Goal: Information Seeking & Learning: Learn about a topic

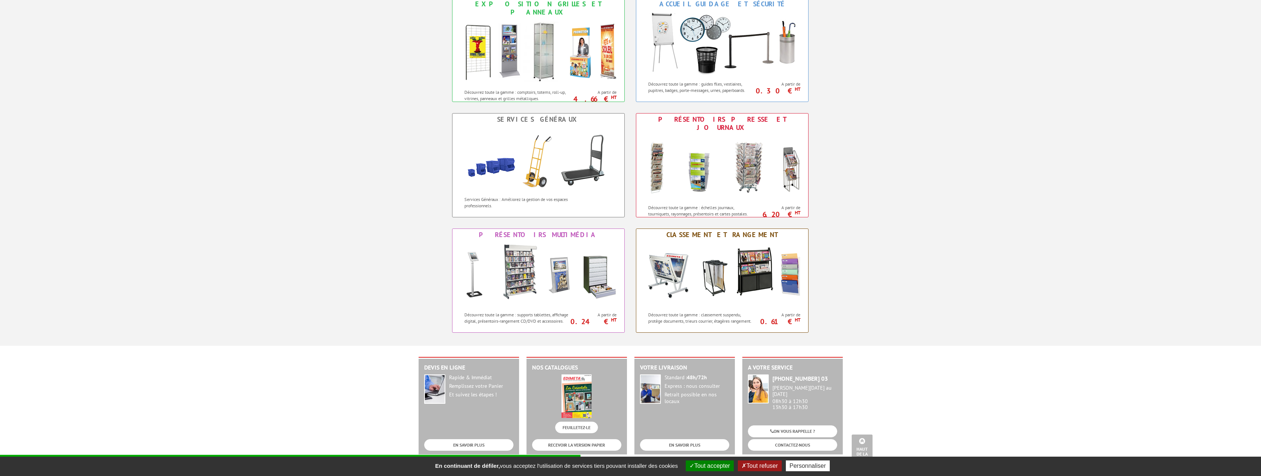
scroll to position [493, 0]
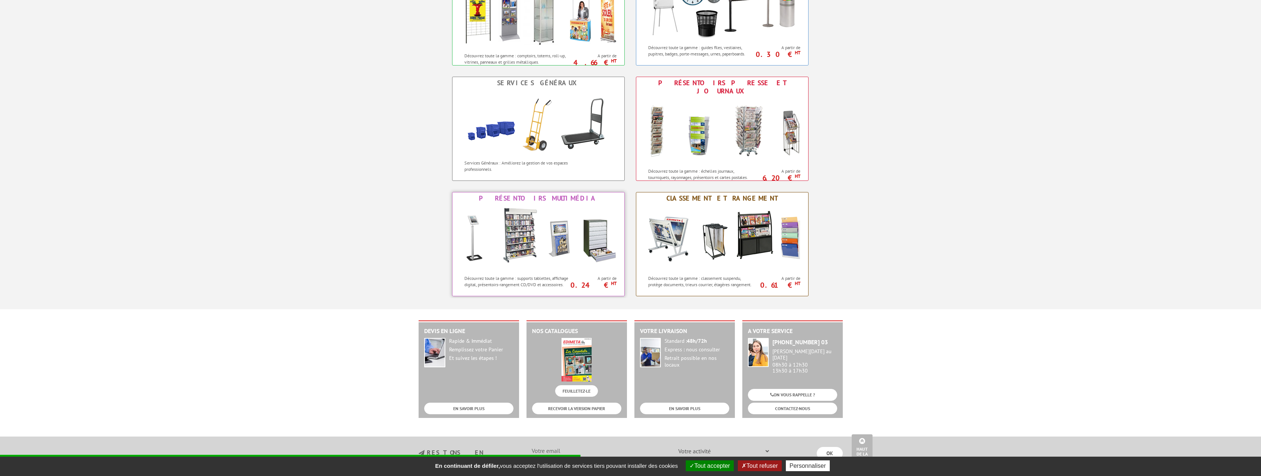
click at [517, 244] on img at bounding box center [538, 237] width 164 height 67
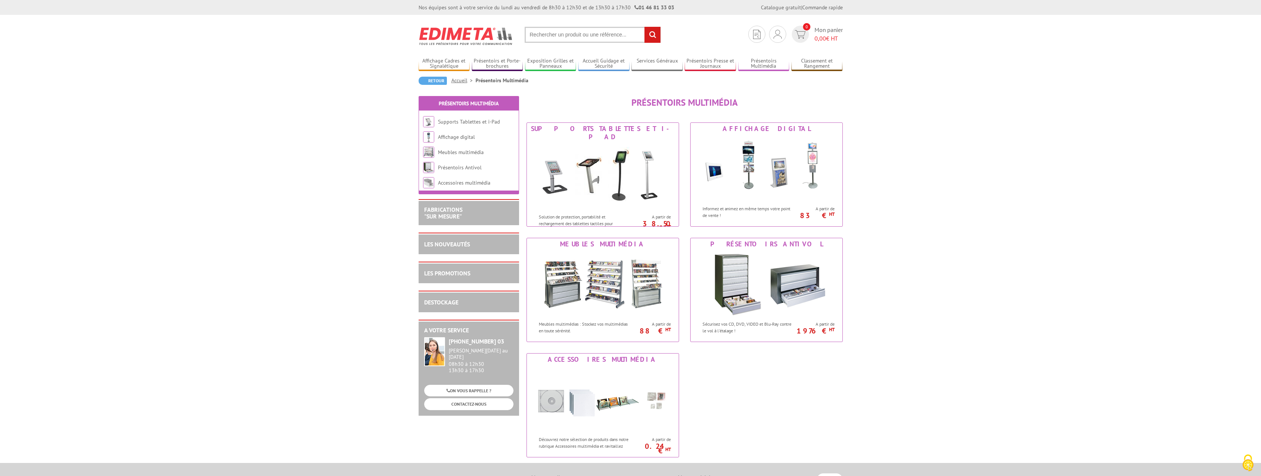
click at [458, 79] on link "Accueil" at bounding box center [463, 80] width 24 height 7
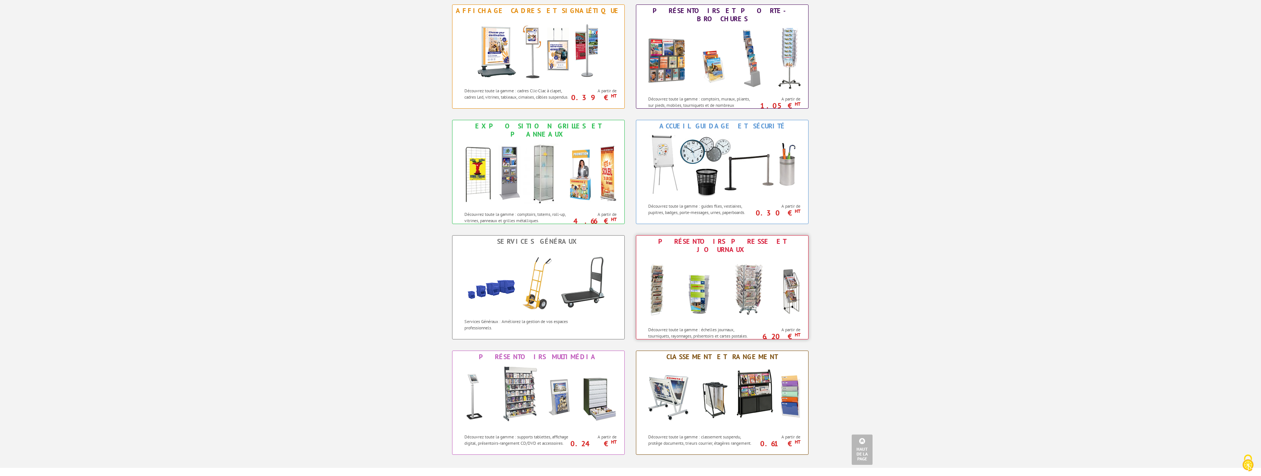
scroll to position [304, 0]
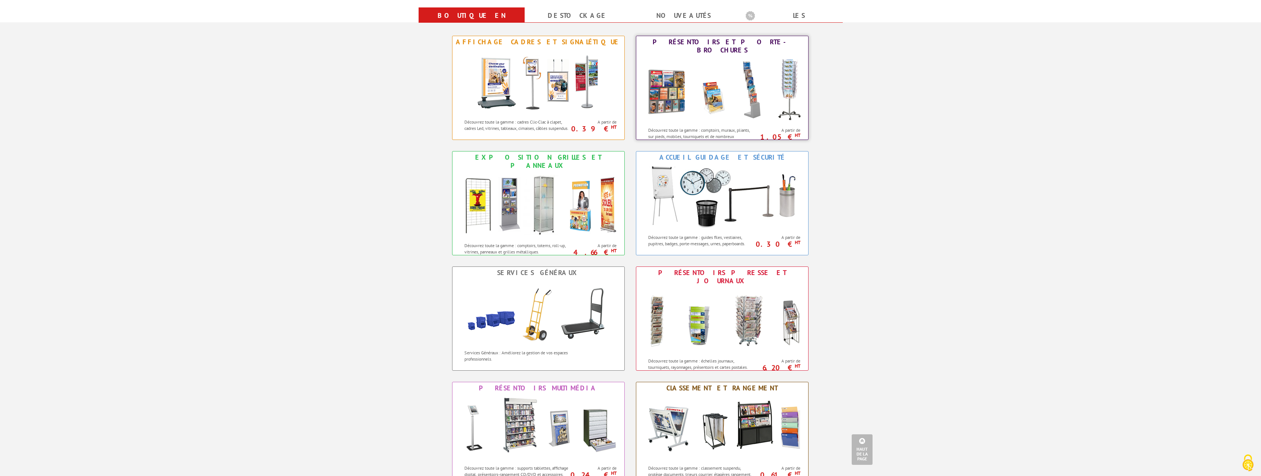
click at [718, 79] on img at bounding box center [722, 89] width 164 height 67
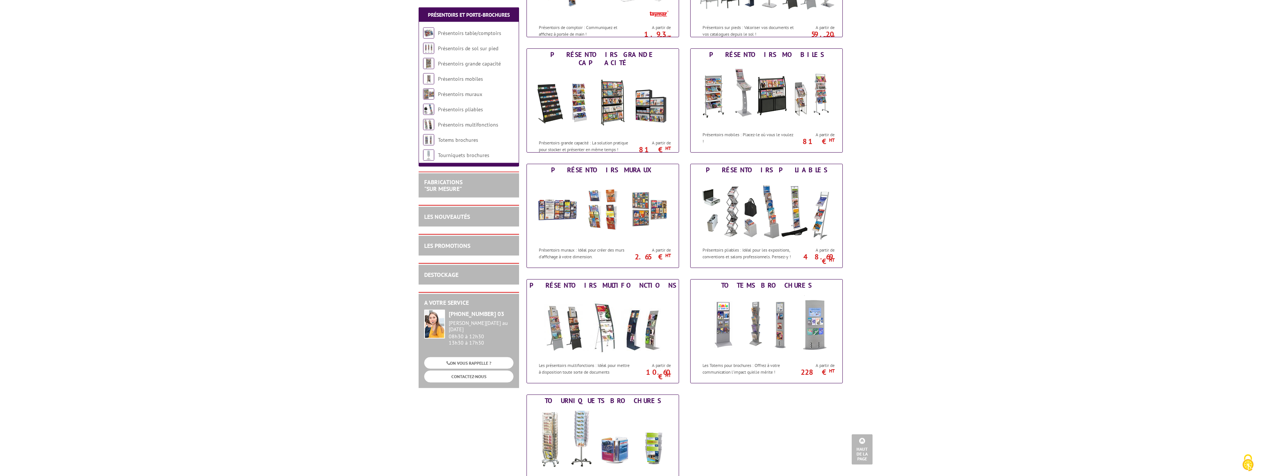
scroll to position [190, 0]
click at [599, 211] on img at bounding box center [603, 209] width 138 height 67
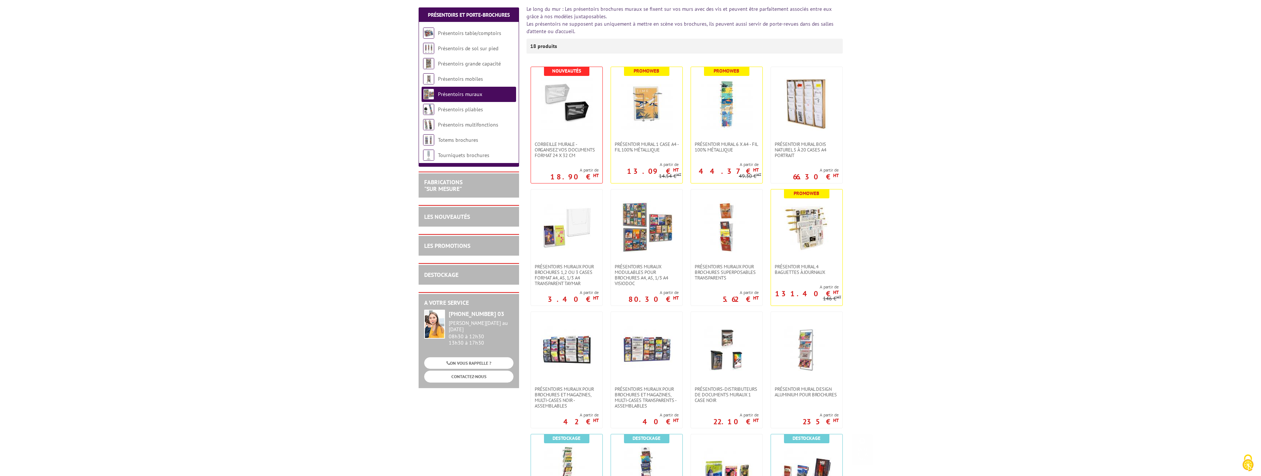
scroll to position [152, 0]
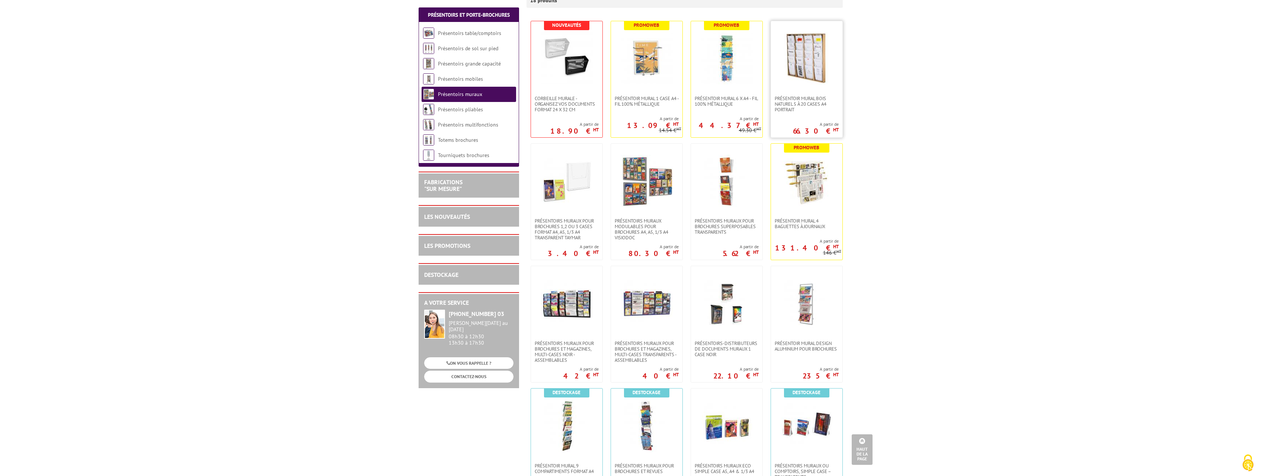
click at [799, 73] on img at bounding box center [806, 58] width 52 height 52
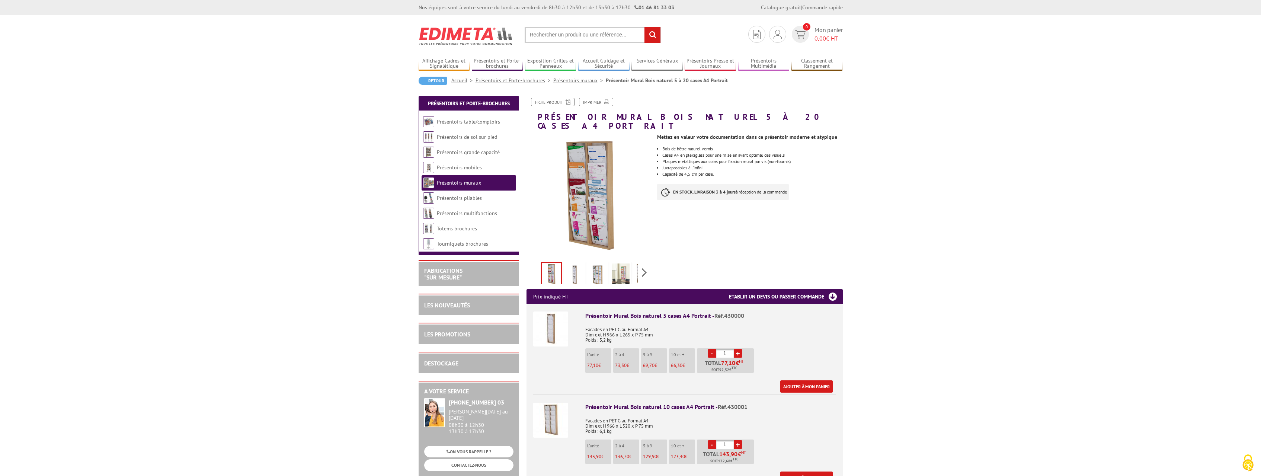
click at [625, 269] on img at bounding box center [620, 274] width 18 height 23
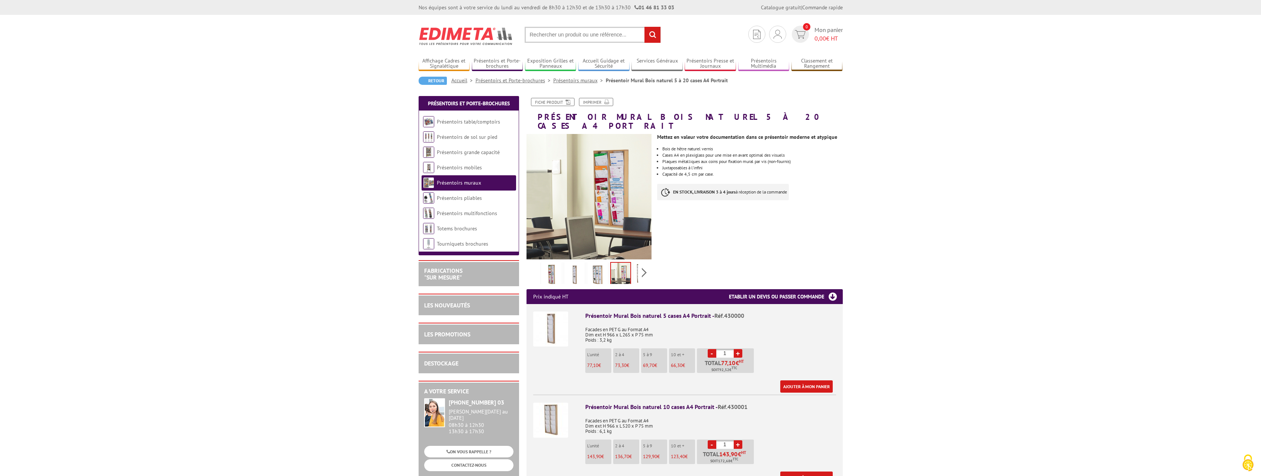
click at [599, 264] on img at bounding box center [597, 274] width 18 height 23
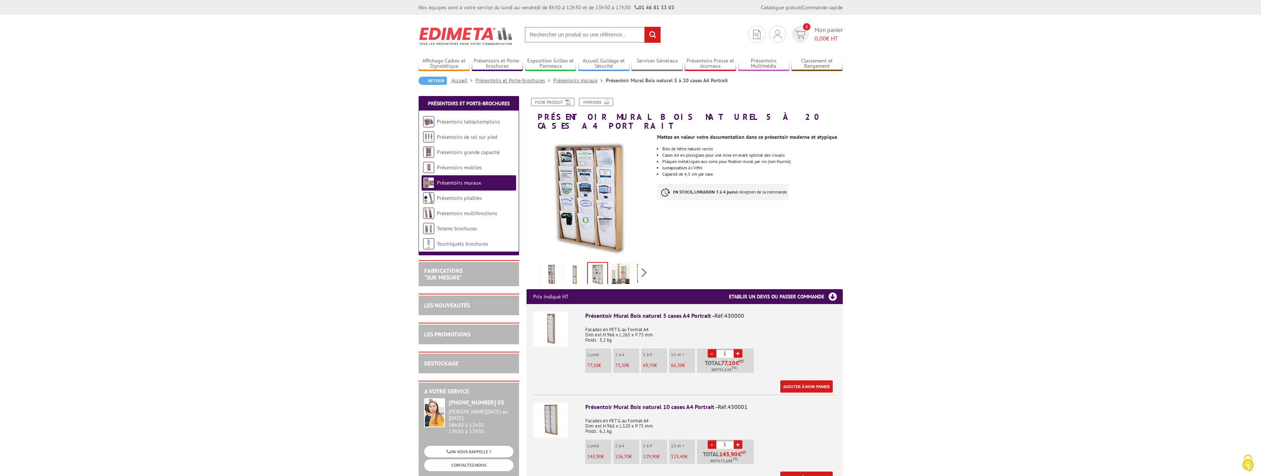
click at [572, 266] on img at bounding box center [574, 274] width 18 height 23
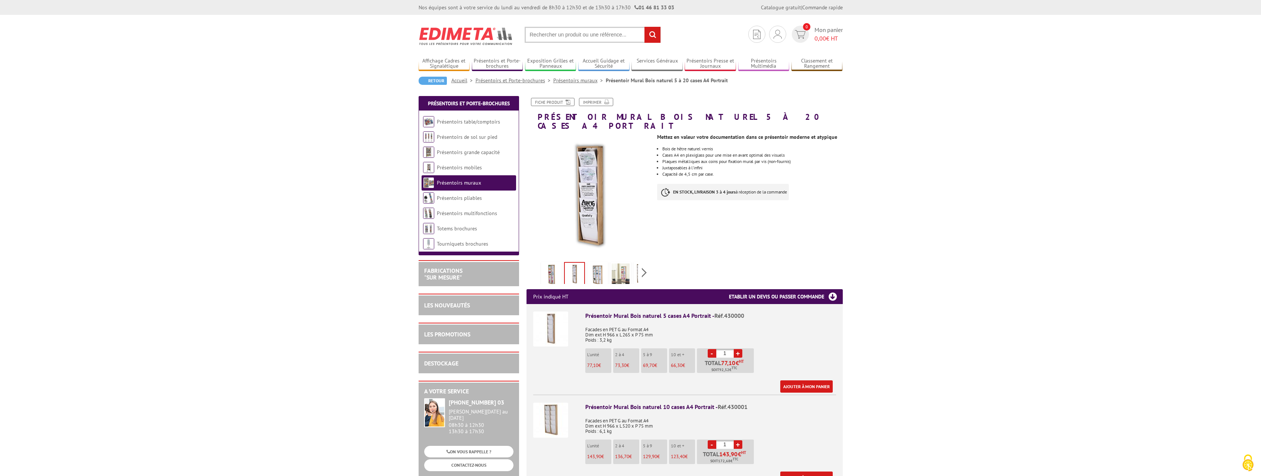
click at [552, 263] on img at bounding box center [551, 274] width 18 height 23
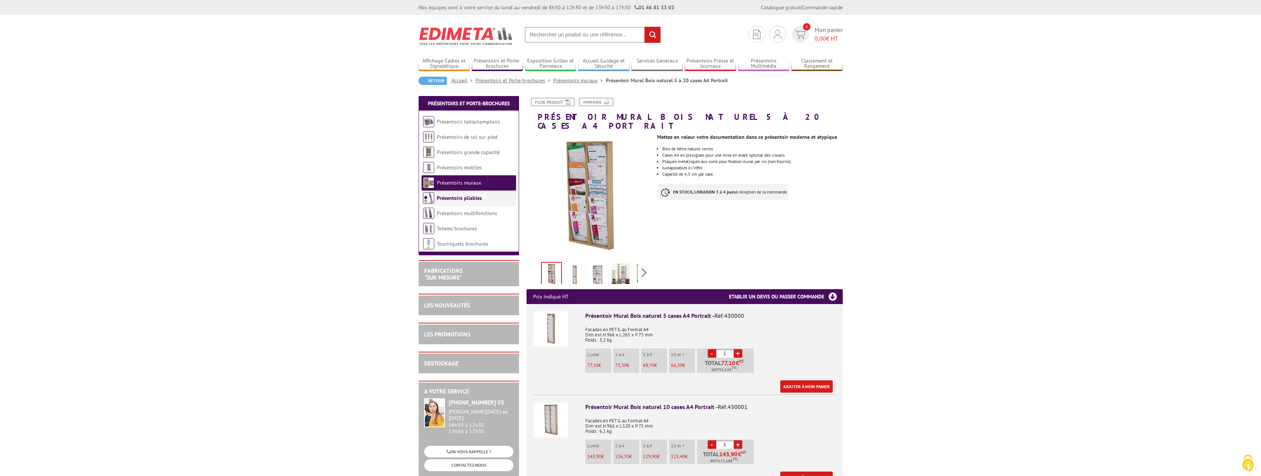
click at [443, 201] on link "Présentoirs pliables" at bounding box center [459, 198] width 45 height 7
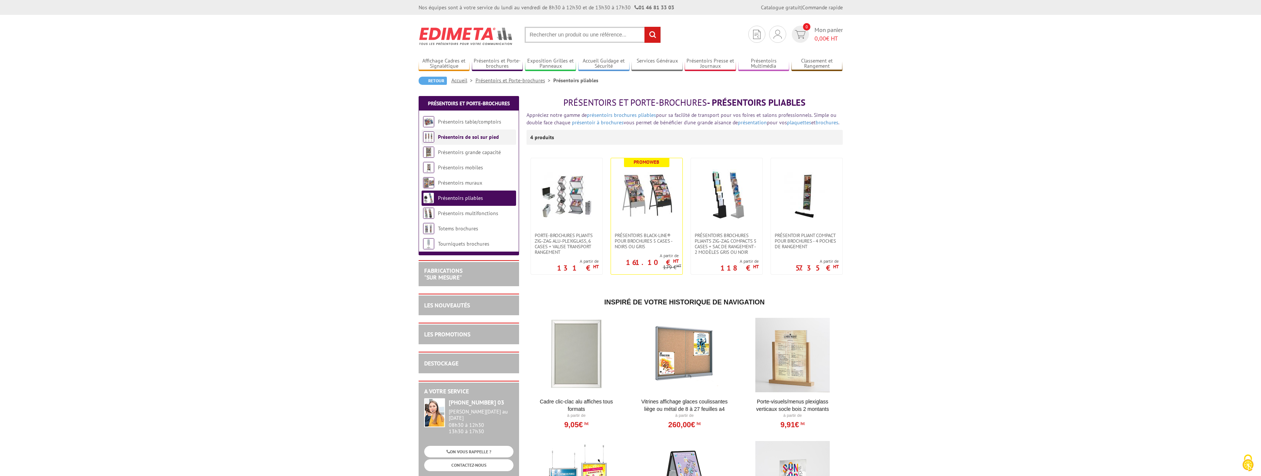
click at [465, 138] on link "Présentoirs de sol sur pied" at bounding box center [468, 137] width 61 height 7
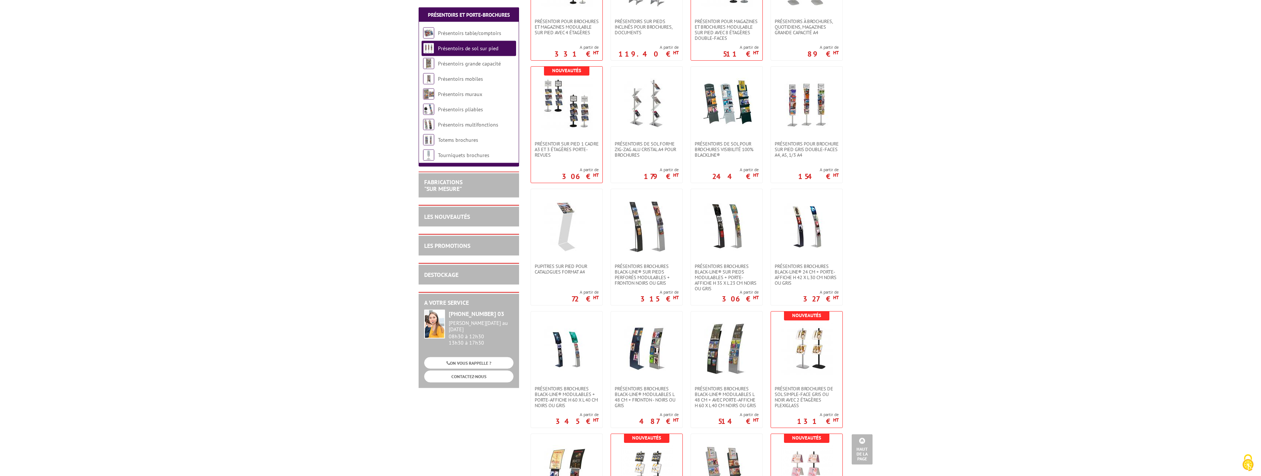
scroll to position [569, 0]
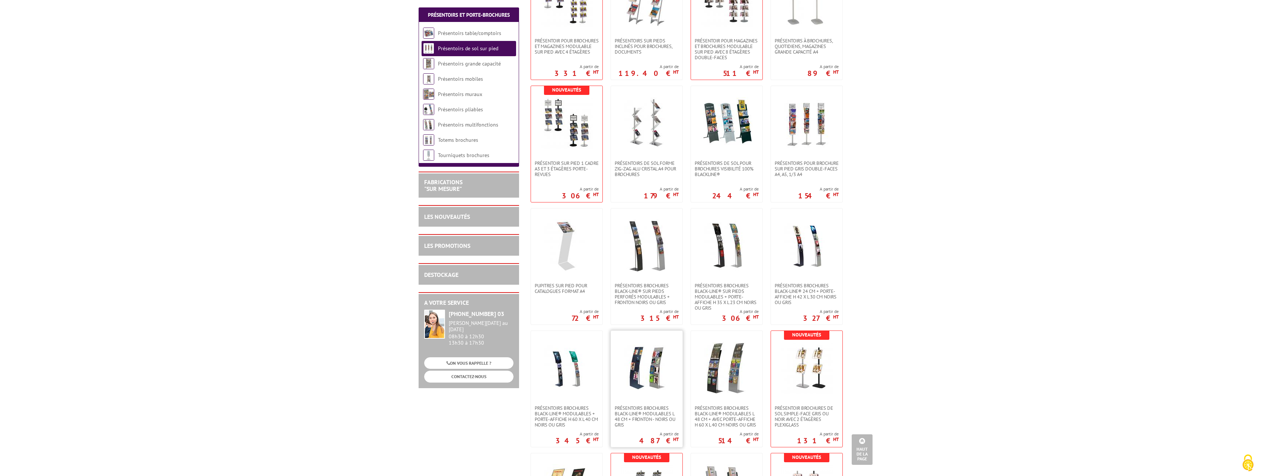
click at [640, 393] on img at bounding box center [646, 368] width 52 height 52
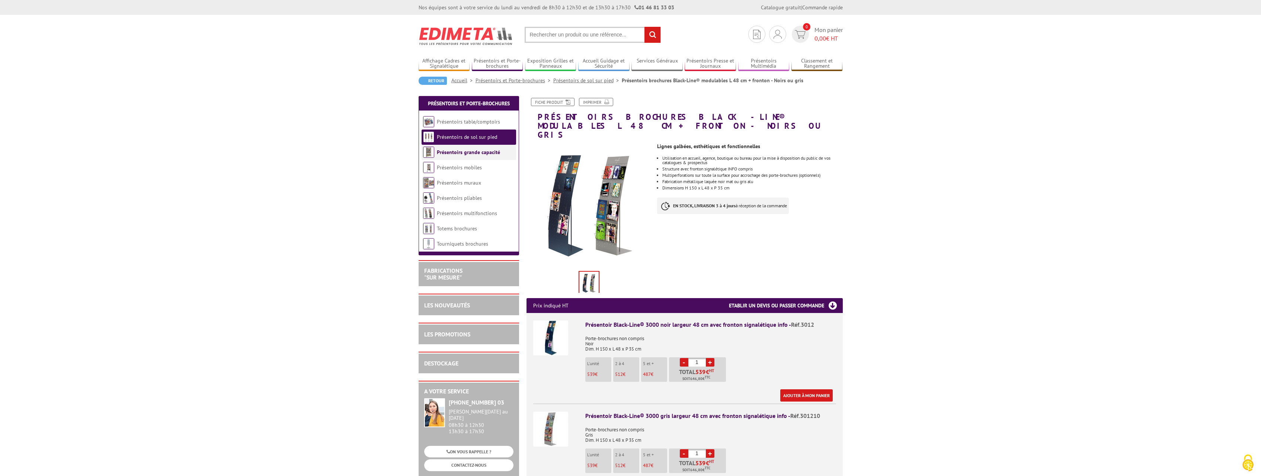
click at [460, 154] on link "Présentoirs grande capacité" at bounding box center [468, 152] width 63 height 7
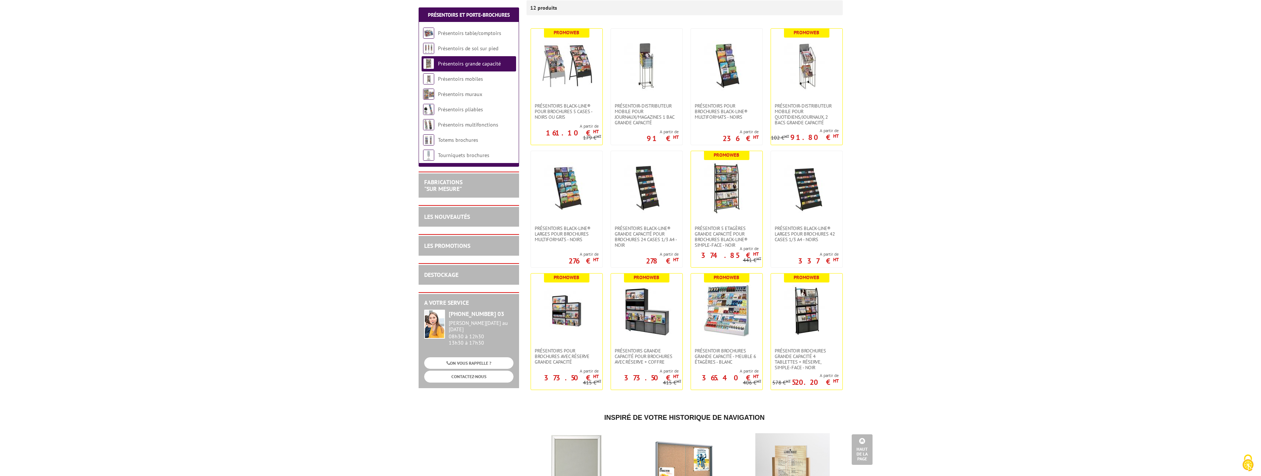
scroll to position [114, 0]
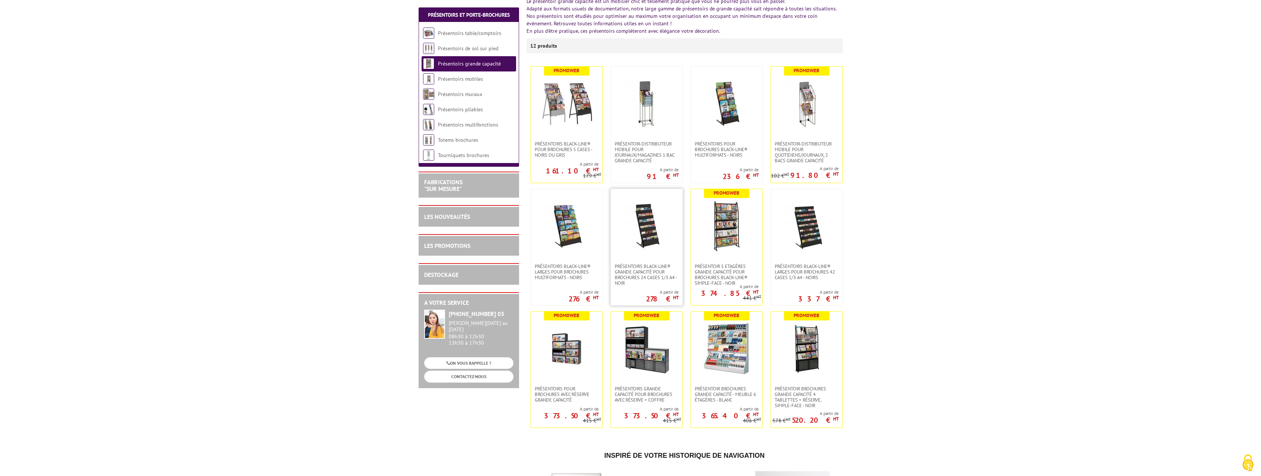
click at [654, 237] on img at bounding box center [646, 226] width 52 height 52
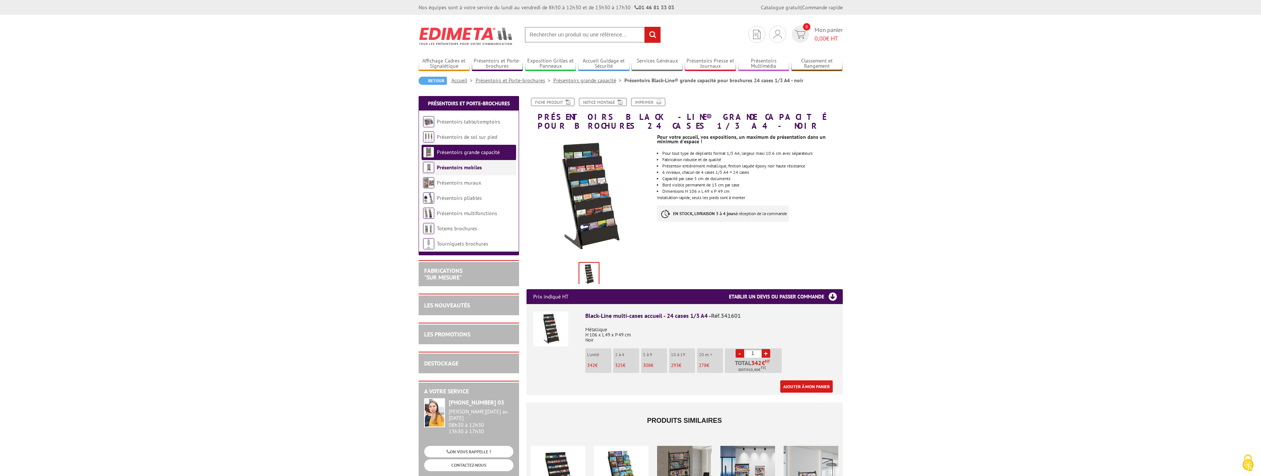
click at [452, 171] on link "Présentoirs mobiles" at bounding box center [459, 167] width 45 height 7
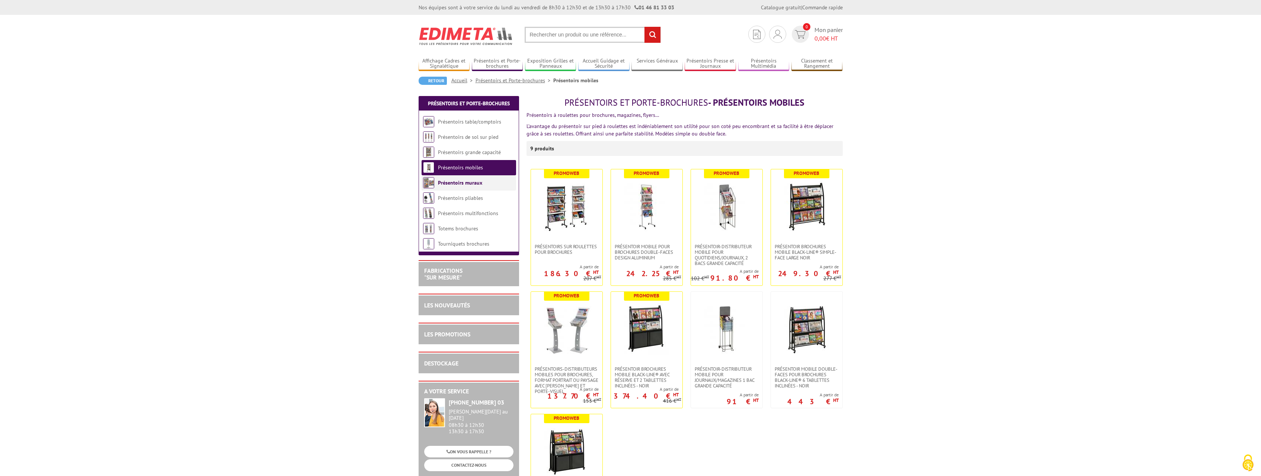
click at [448, 185] on link "Présentoirs muraux" at bounding box center [460, 182] width 44 height 7
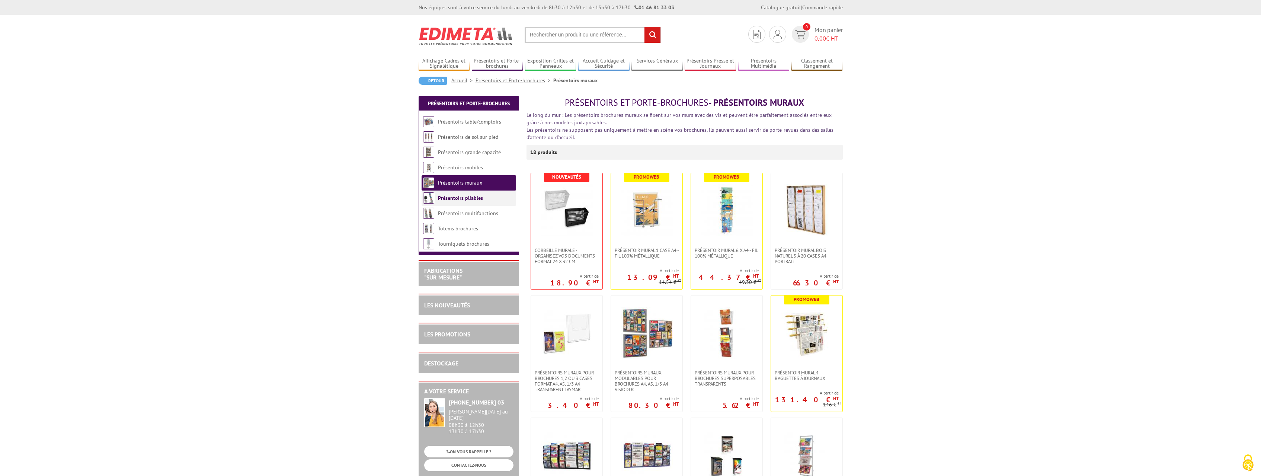
click at [446, 199] on link "Présentoirs pliables" at bounding box center [460, 198] width 45 height 7
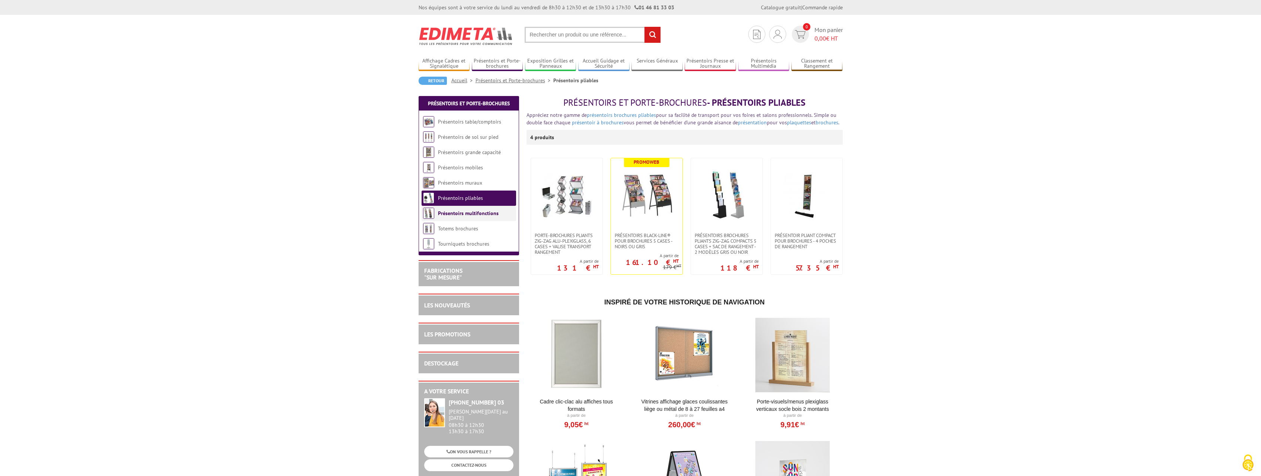
click at [447, 214] on link "Présentoirs multifonctions" at bounding box center [468, 213] width 61 height 7
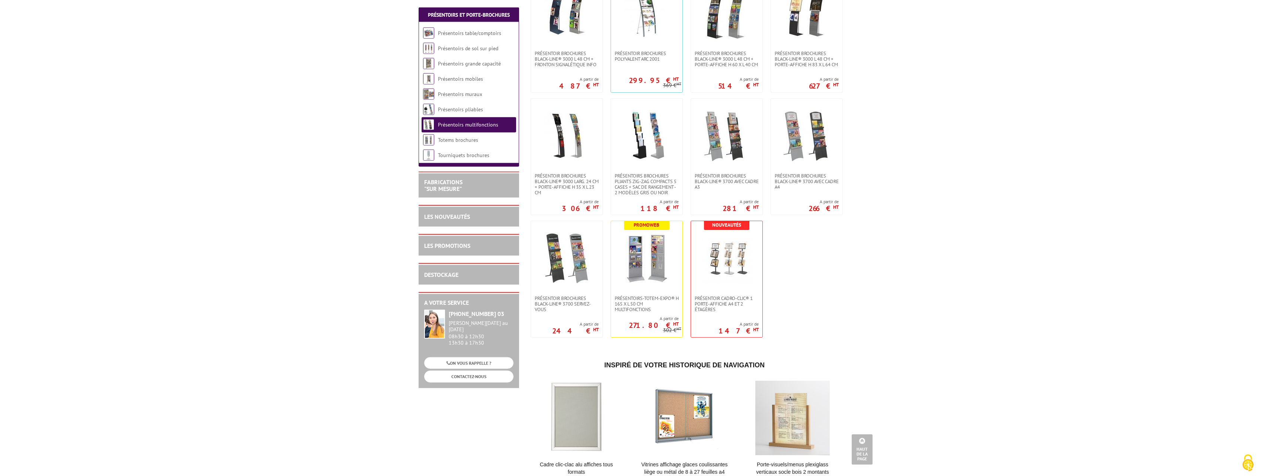
scroll to position [228, 0]
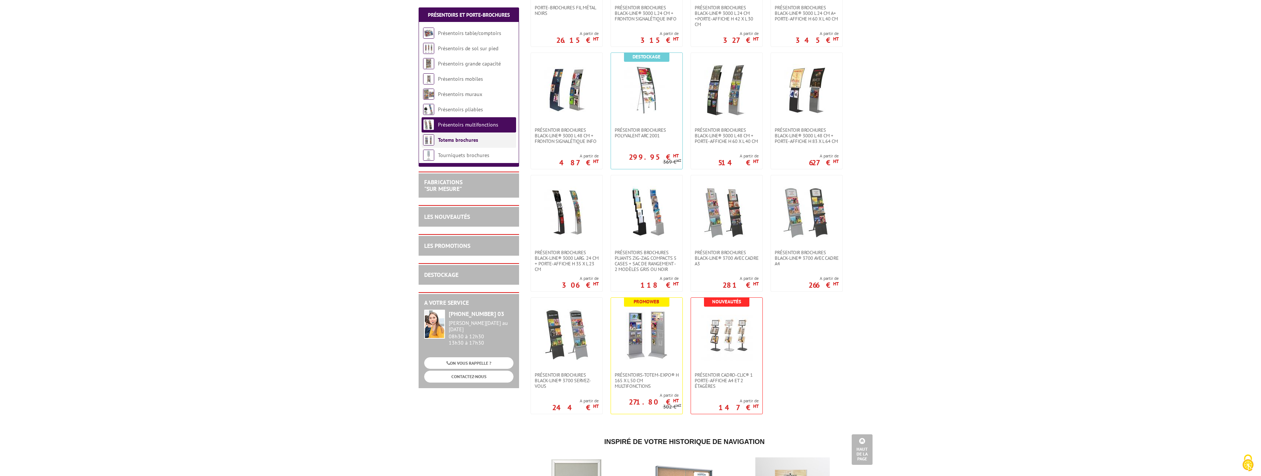
click at [453, 142] on link "Totems brochures" at bounding box center [458, 140] width 40 height 7
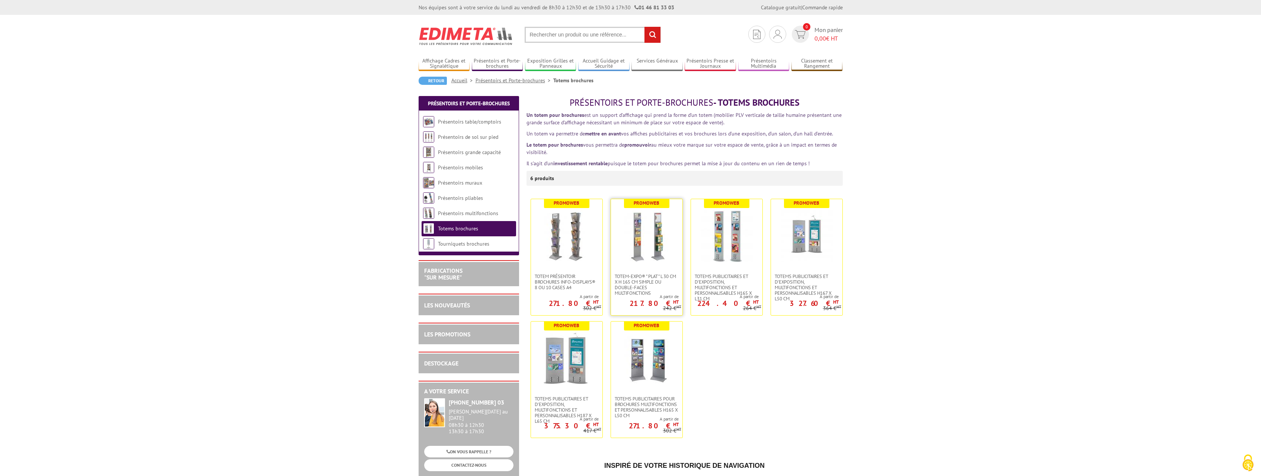
click at [660, 240] on img at bounding box center [646, 236] width 52 height 52
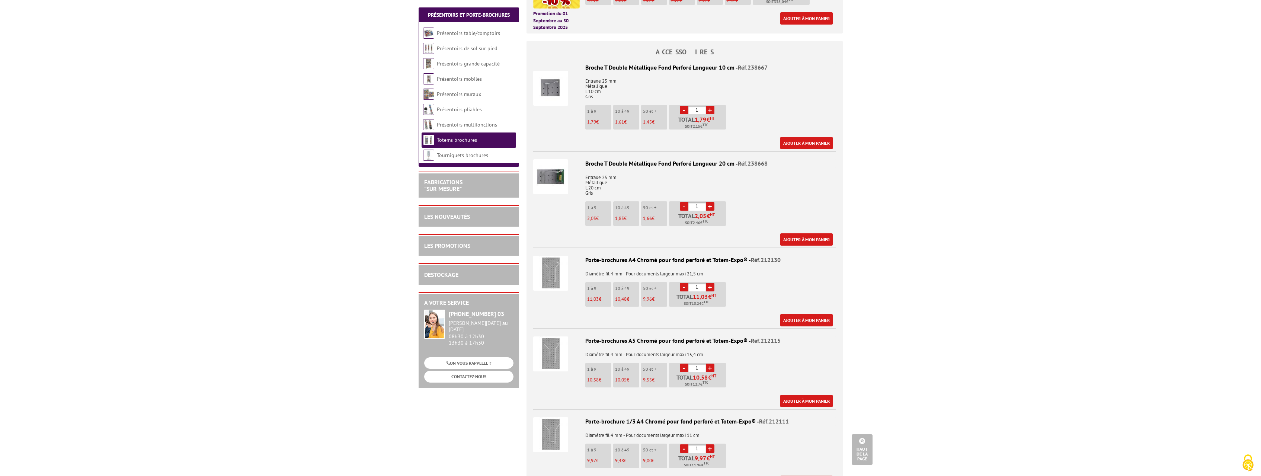
scroll to position [341, 0]
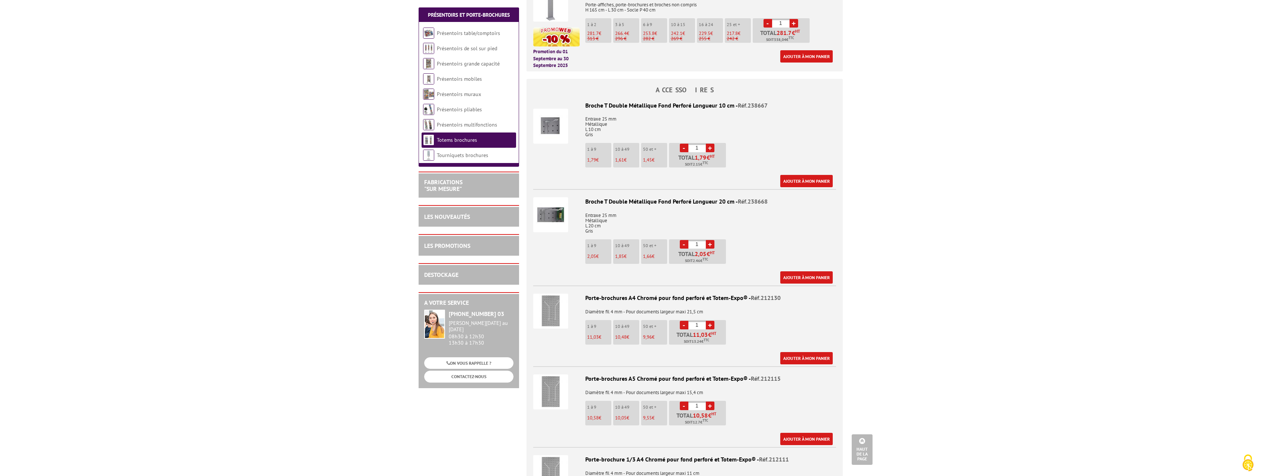
drag, startPoint x: 1019, startPoint y: 464, endPoint x: 1015, endPoint y: 464, distance: 4.1
click at [1015, 464] on body "Nos équipes sont à votre service du lundi au vendredi de 8h30 à 12h30 et de 13h…" at bounding box center [630, 458] width 1261 height 1598
click at [875, 327] on body "Nos équipes sont à votre service du lundi au vendredi de 8h30 à 12h30 et de 13h…" at bounding box center [630, 458] width 1261 height 1598
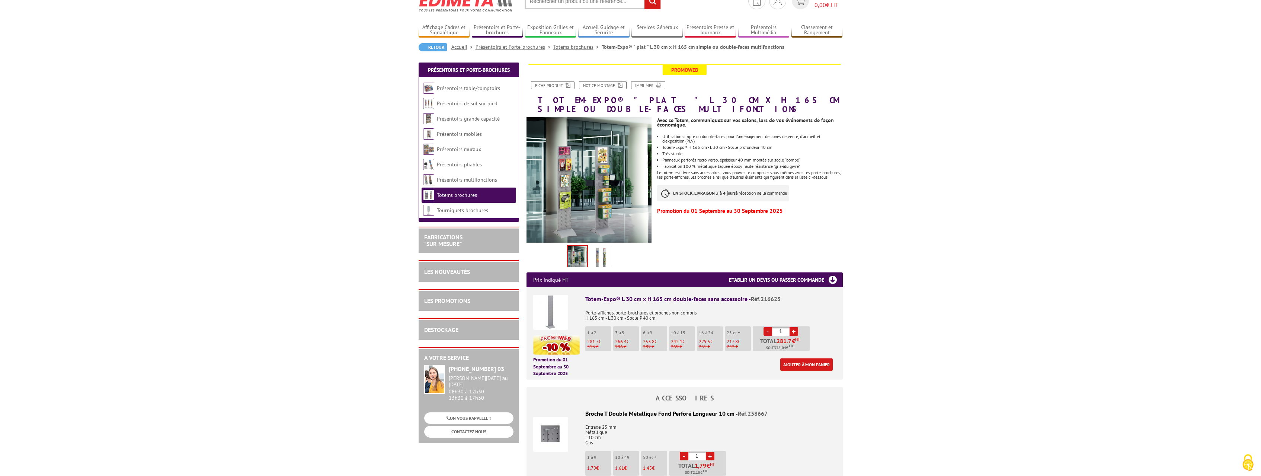
scroll to position [0, 0]
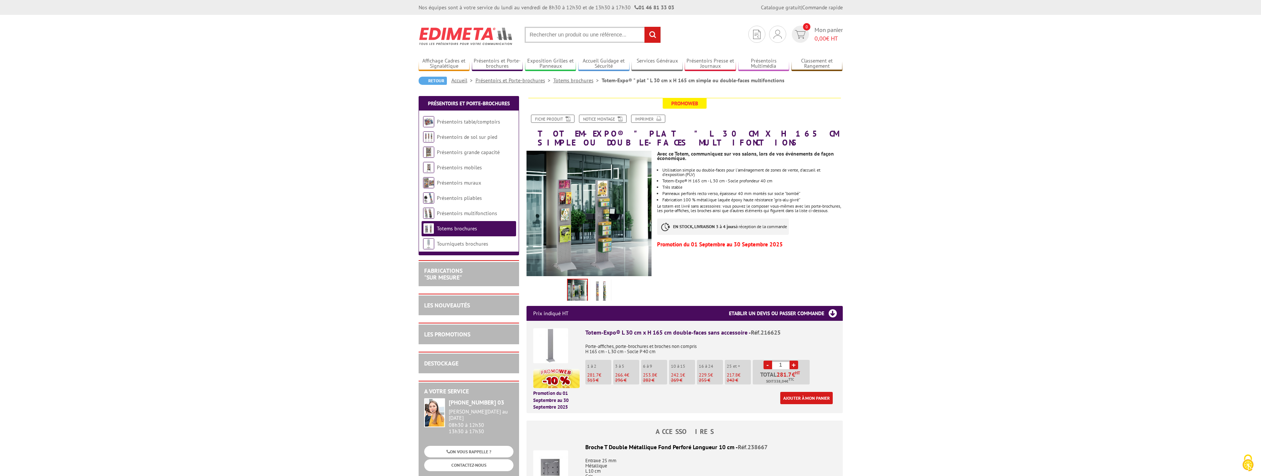
click at [453, 180] on link "Présentoirs muraux" at bounding box center [459, 182] width 44 height 7
